Goal: Information Seeking & Learning: Compare options

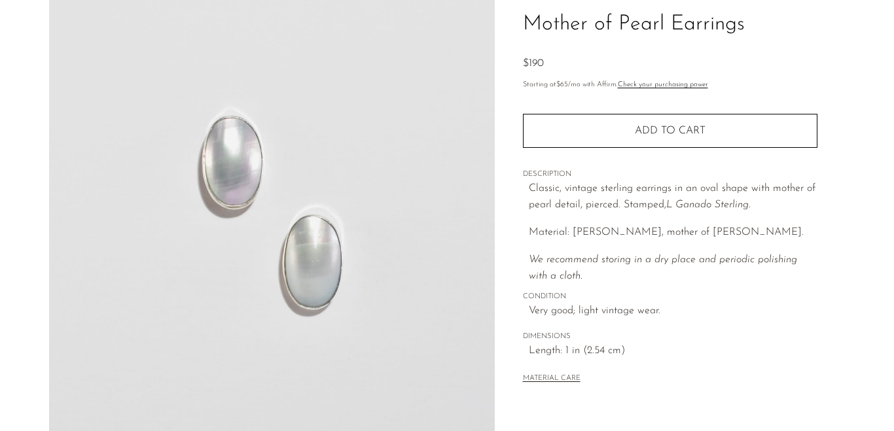
scroll to position [98, 0]
click at [352, 222] on img at bounding box center [272, 207] width 446 height 491
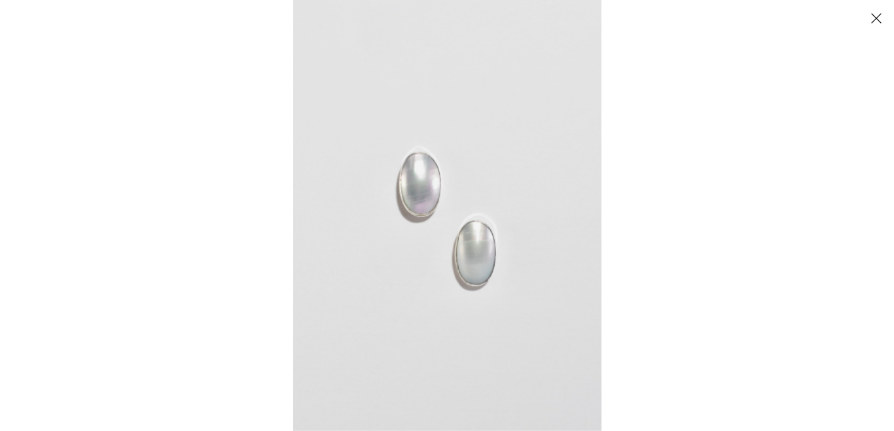
click at [453, 203] on img at bounding box center [447, 215] width 308 height 431
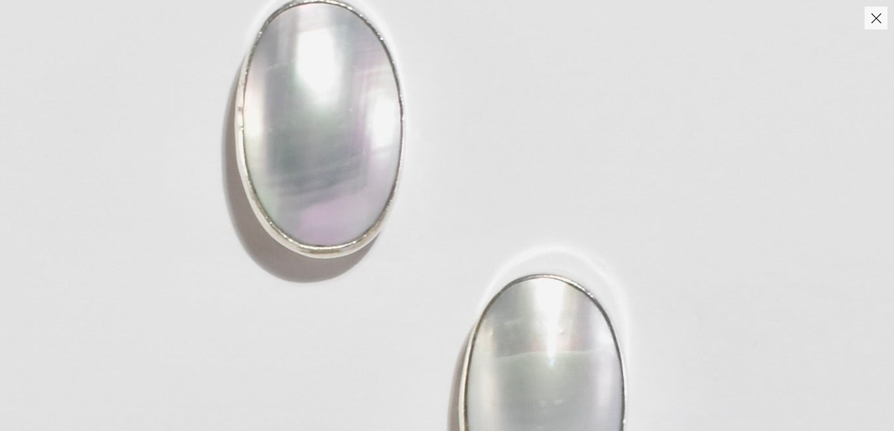
click at [653, 209] on img at bounding box center [430, 253] width 1244 height 1742
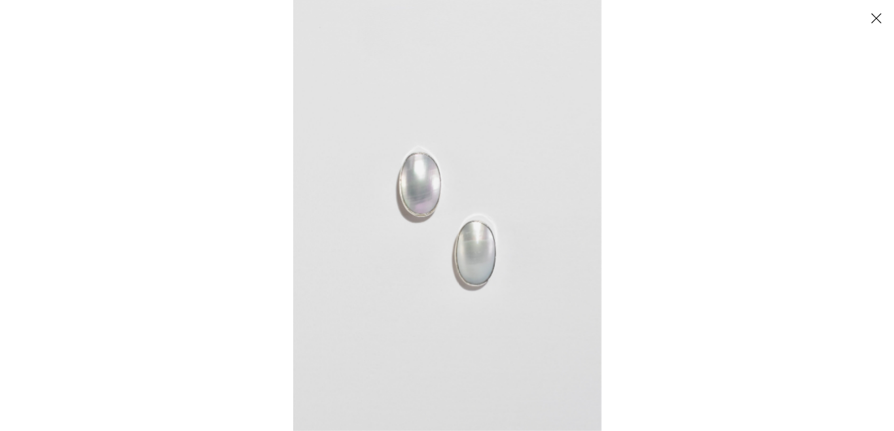
click at [872, 23] on button "Close" at bounding box center [875, 18] width 23 height 23
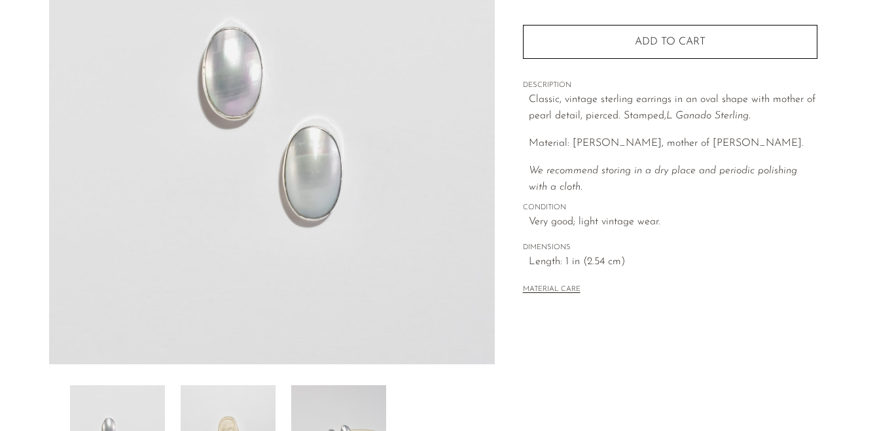
scroll to position [315, 0]
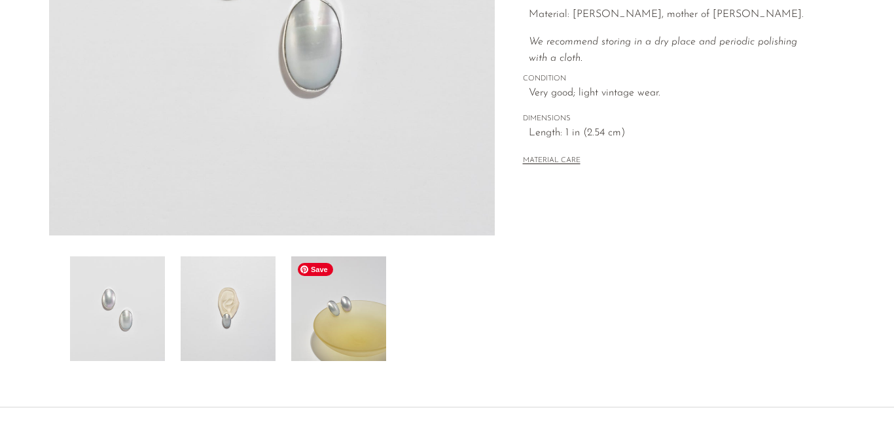
click at [313, 321] on img at bounding box center [338, 308] width 95 height 105
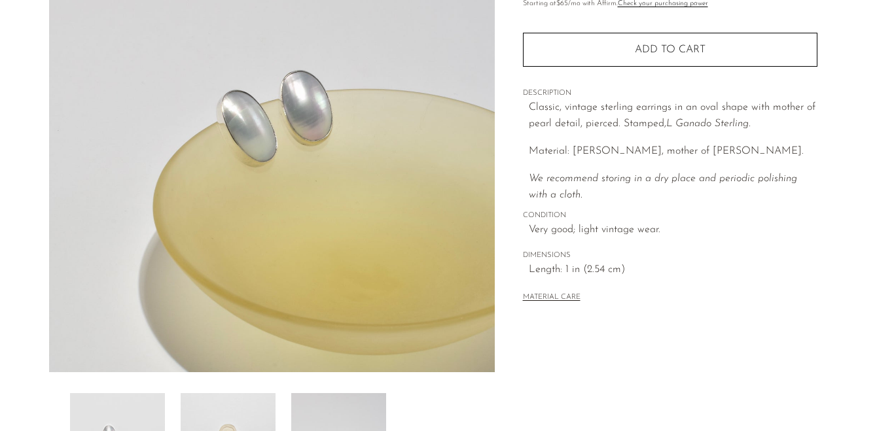
scroll to position [176, 0]
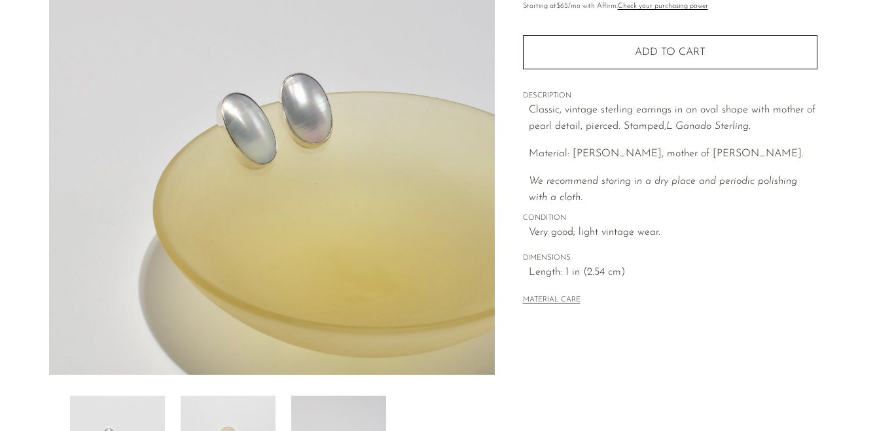
click at [251, 105] on img at bounding box center [272, 129] width 446 height 491
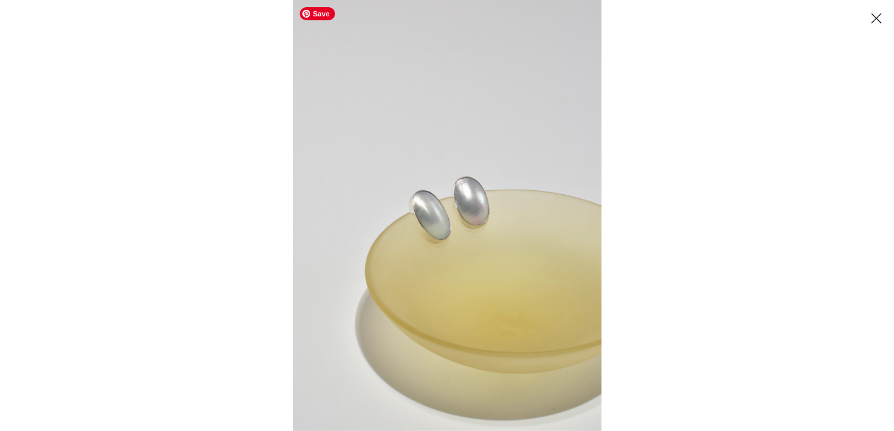
click at [462, 163] on img at bounding box center [447, 215] width 308 height 431
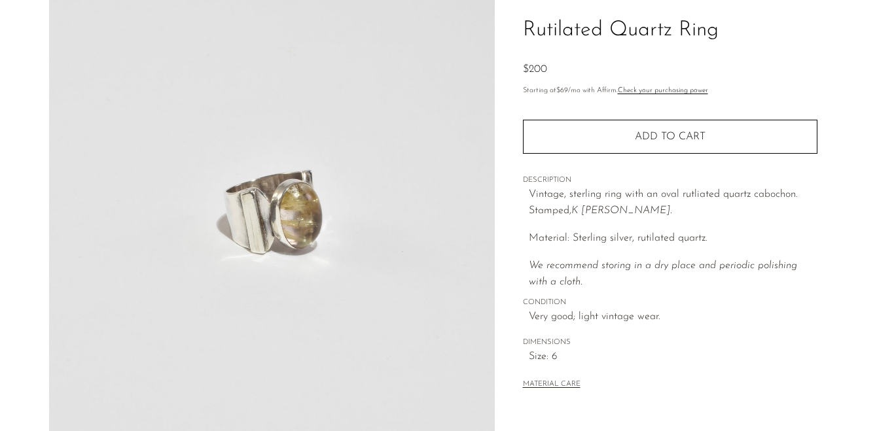
scroll to position [93, 0]
click at [281, 222] on img at bounding box center [272, 212] width 446 height 491
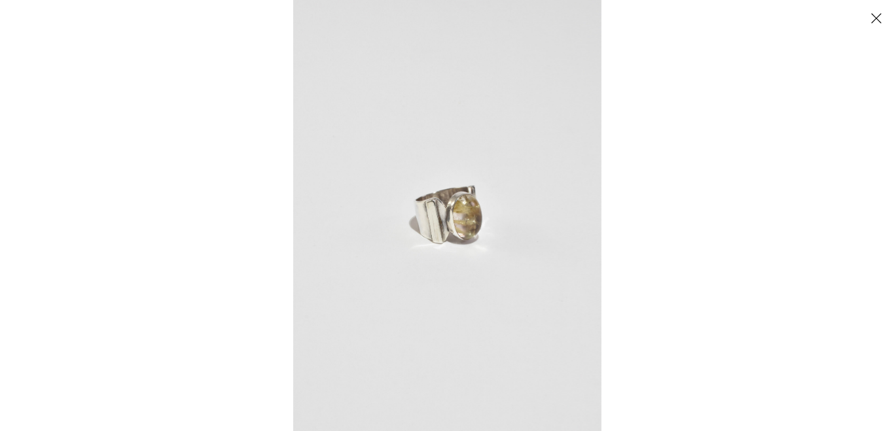
click at [441, 221] on img at bounding box center [447, 215] width 308 height 431
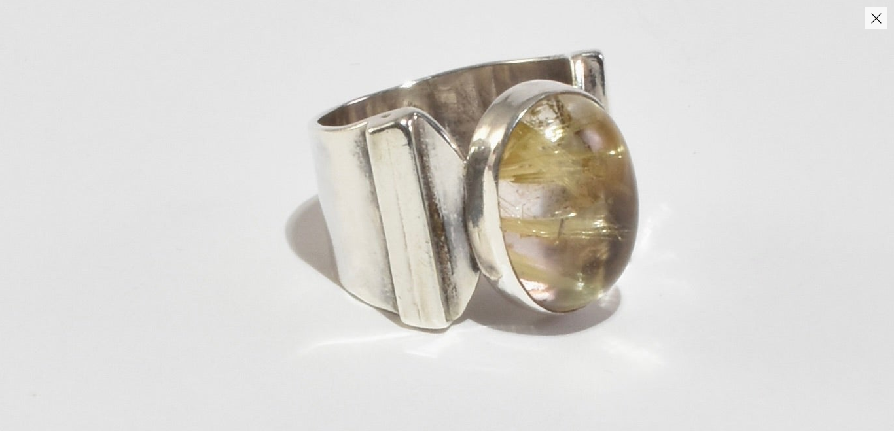
click at [408, 188] on img at bounding box center [471, 195] width 1488 height 2083
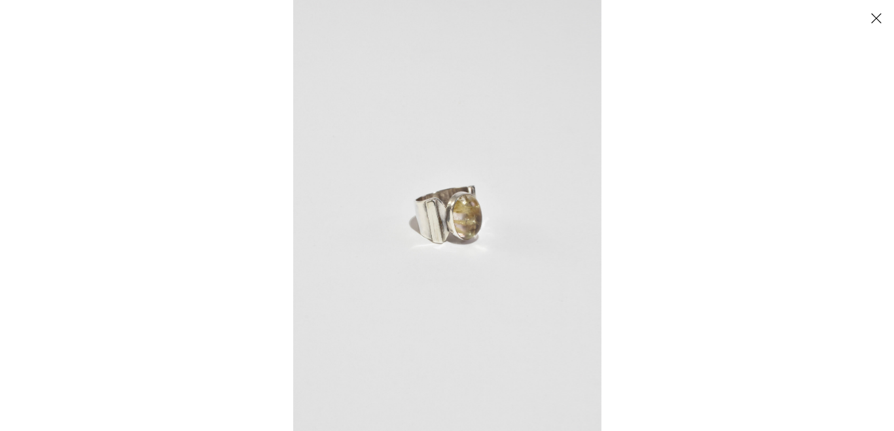
click at [881, 12] on button "Close" at bounding box center [875, 18] width 23 height 23
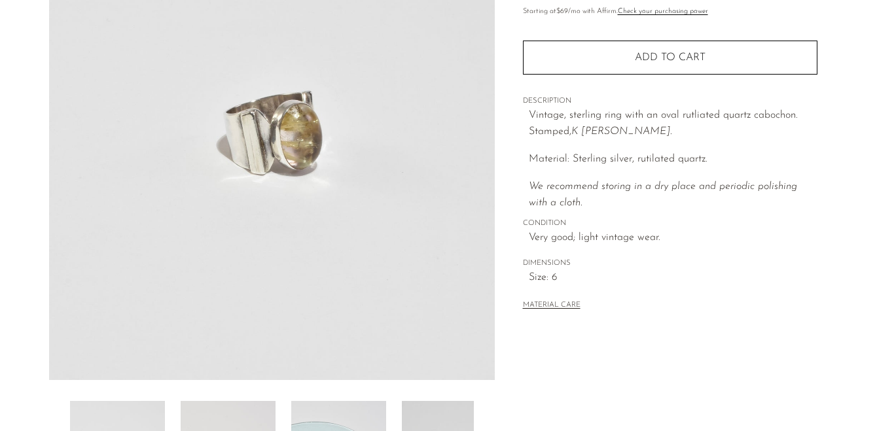
scroll to position [302, 0]
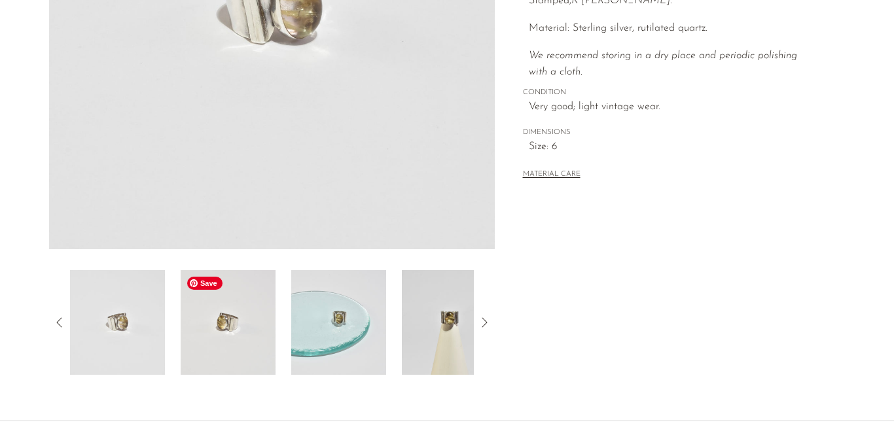
click at [212, 339] on img at bounding box center [228, 322] width 95 height 105
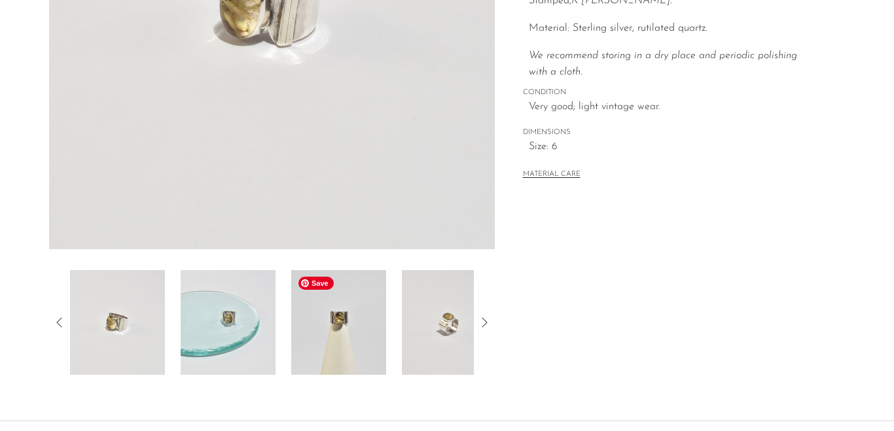
click at [338, 332] on img at bounding box center [338, 322] width 95 height 105
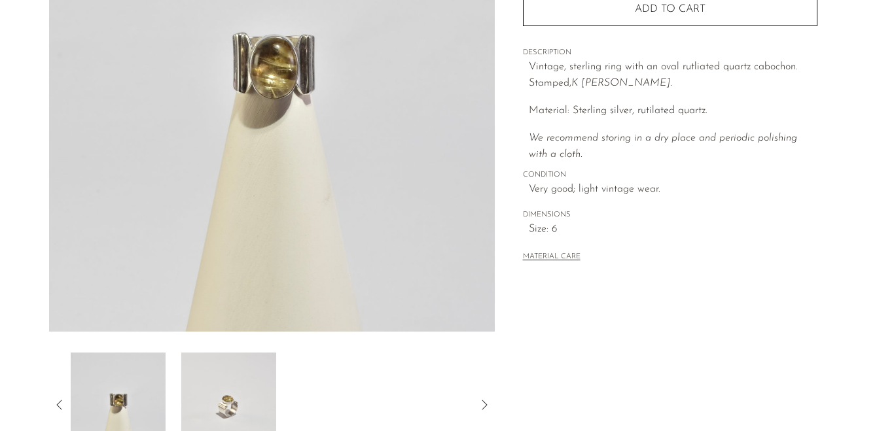
scroll to position [215, 0]
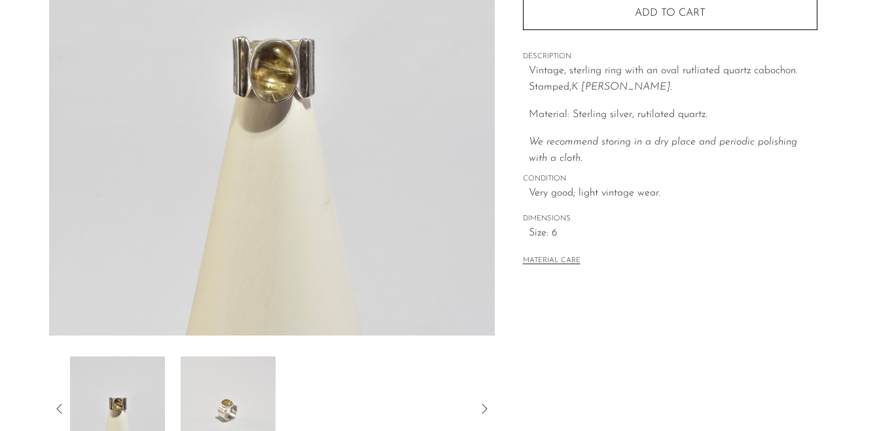
click at [315, 118] on img at bounding box center [272, 90] width 446 height 491
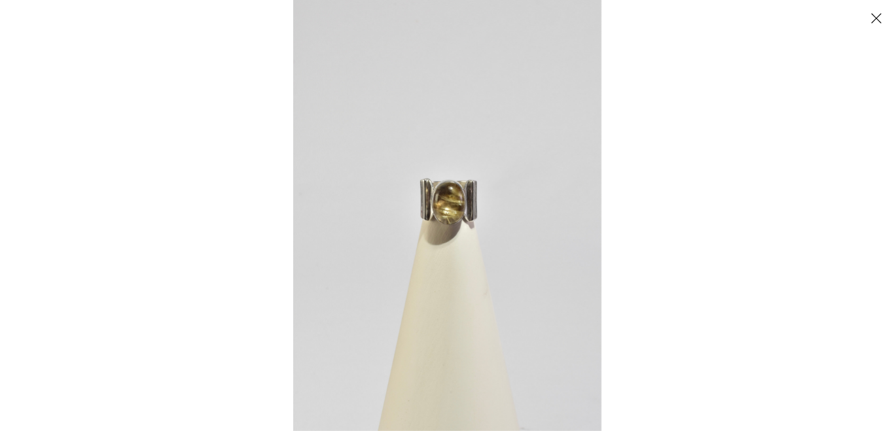
click at [442, 168] on img at bounding box center [447, 215] width 308 height 431
